Goal: Find specific page/section: Find specific page/section

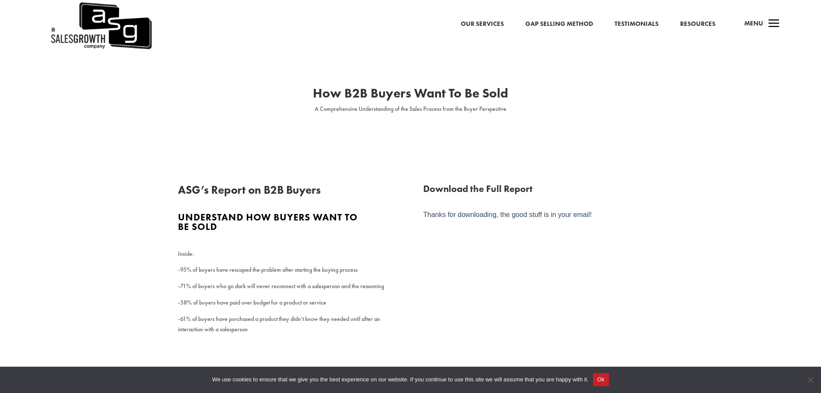
click at [700, 25] on link "Resources" at bounding box center [697, 24] width 35 height 11
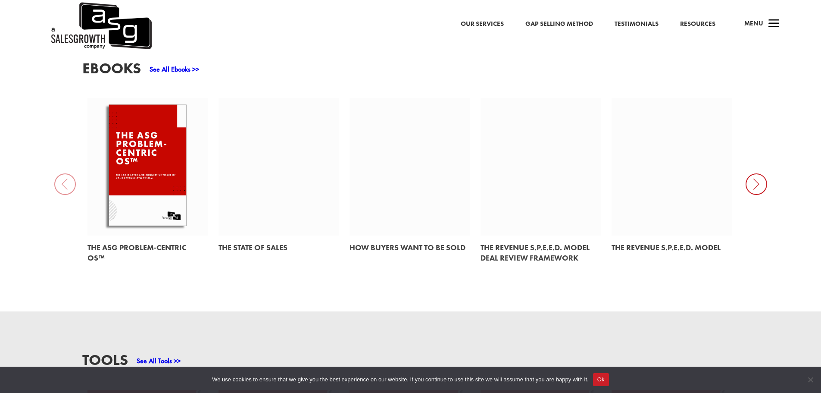
scroll to position [474, 0]
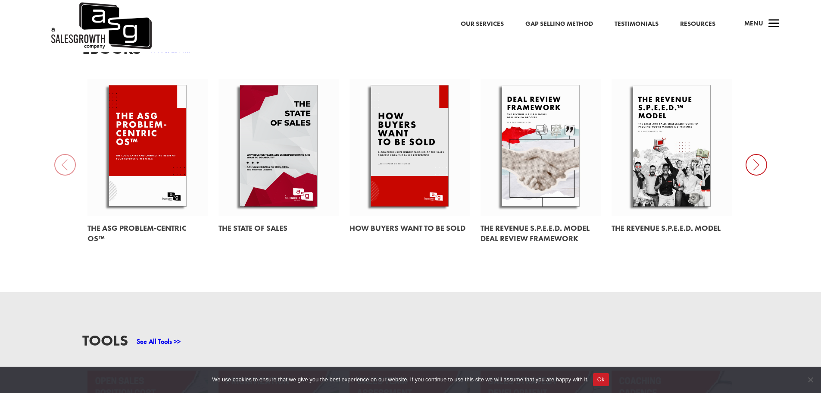
click at [425, 136] on link at bounding box center [410, 147] width 120 height 137
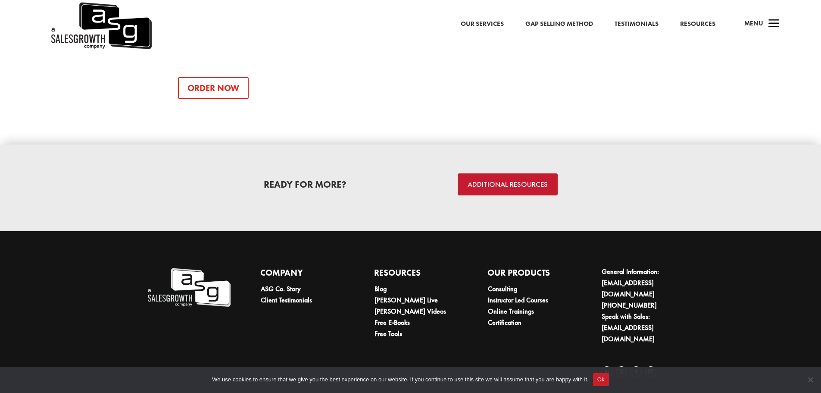
scroll to position [1214, 0]
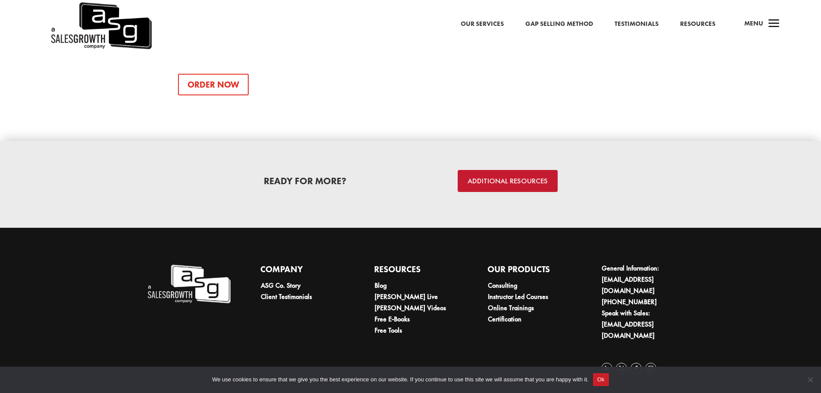
click at [523, 180] on link "ADDITIONAL RESOURCES" at bounding box center [508, 181] width 100 height 22
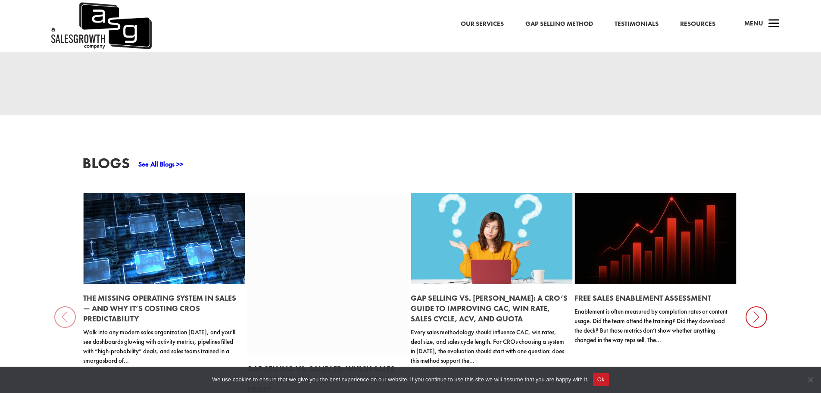
scroll to position [949, 0]
